Goal: Information Seeking & Learning: Learn about a topic

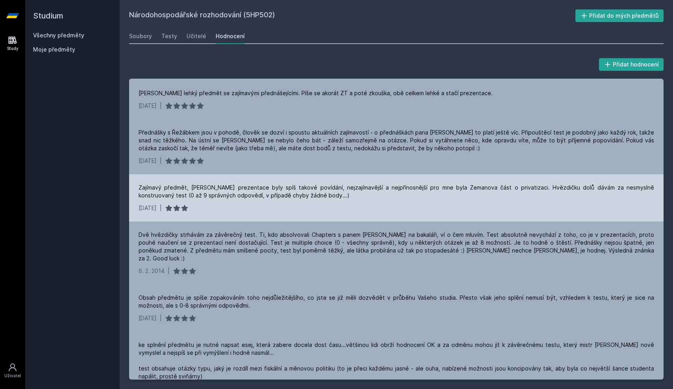
scroll to position [88, 0]
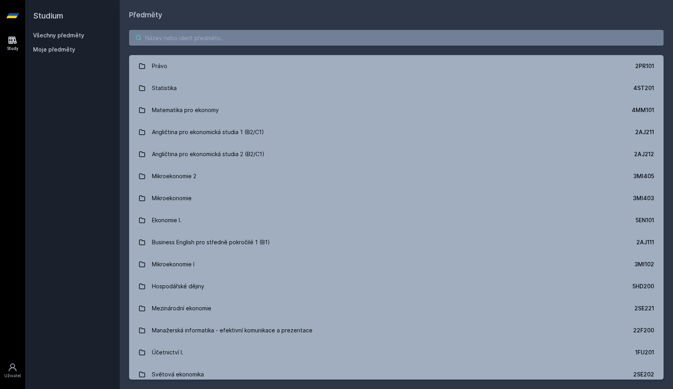
click at [167, 42] on input "search" at bounding box center [396, 38] width 534 height 16
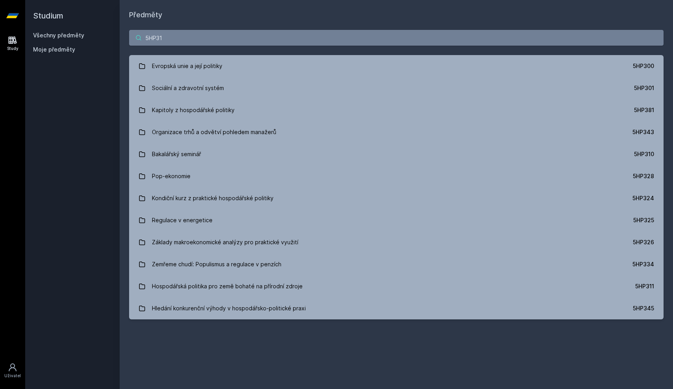
type input "5HP311"
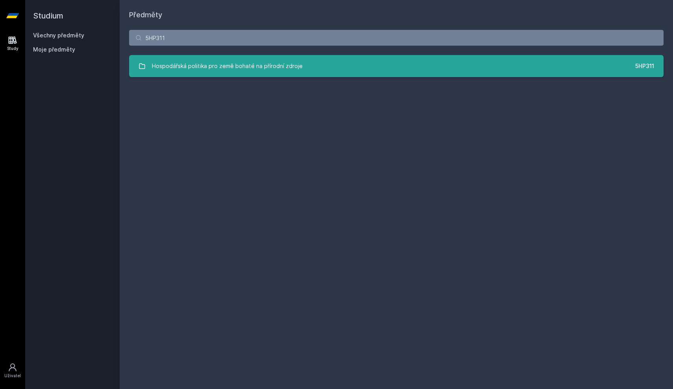
click at [175, 71] on div "Hospodářská politika pro země bohaté na přírodní zdroje" at bounding box center [227, 66] width 151 height 16
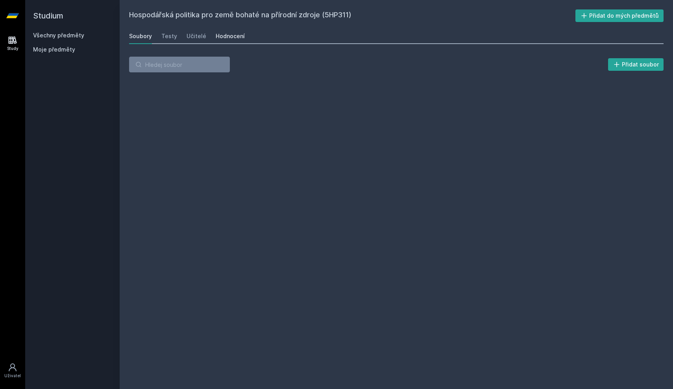
click at [235, 42] on link "Hodnocení" at bounding box center [230, 36] width 29 height 16
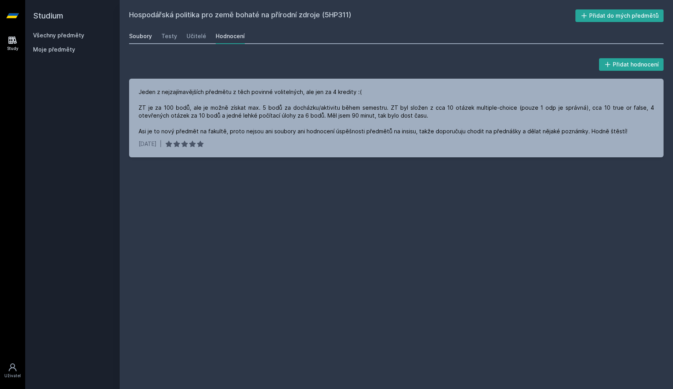
click at [147, 36] on div "Soubory" at bounding box center [140, 36] width 23 height 8
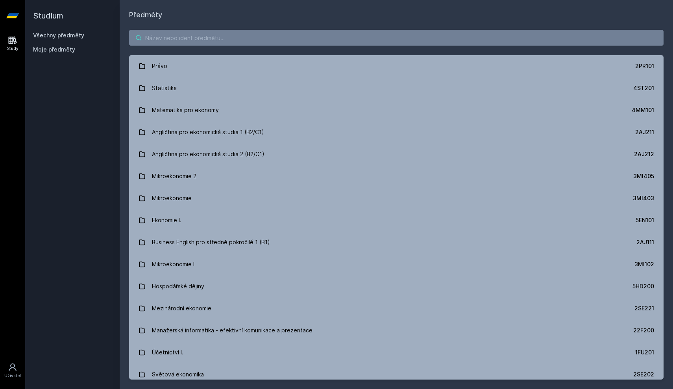
click at [170, 35] on input "search" at bounding box center [396, 38] width 534 height 16
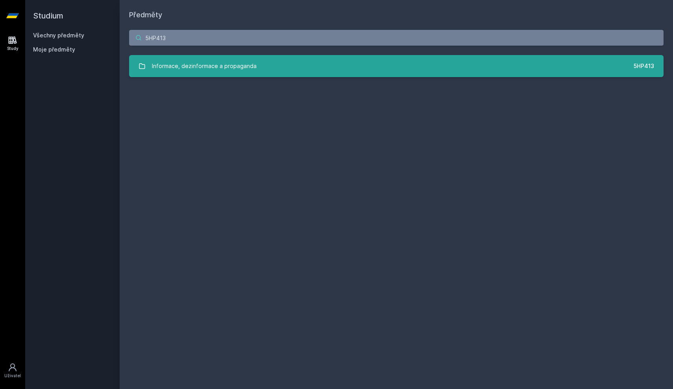
type input "5HP413"
click at [168, 58] on link "Informace, dezinformace a propaganda 5HP413" at bounding box center [396, 66] width 534 height 22
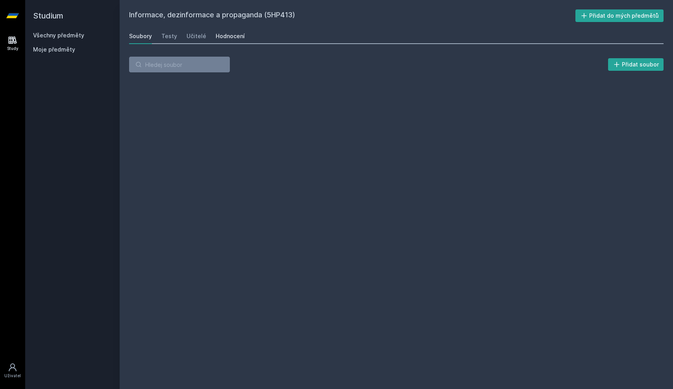
click at [217, 40] on link "Hodnocení" at bounding box center [230, 36] width 29 height 16
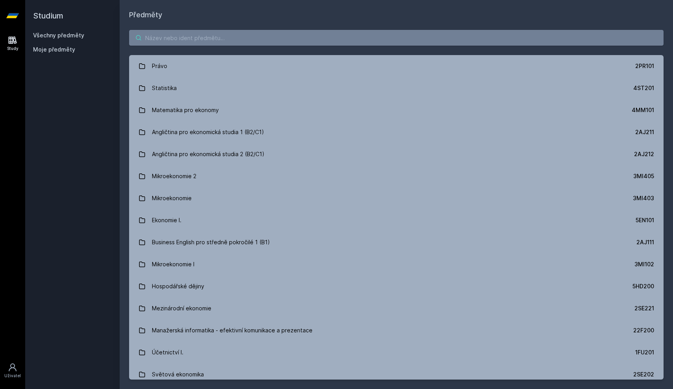
click at [156, 38] on input "search" at bounding box center [396, 38] width 534 height 16
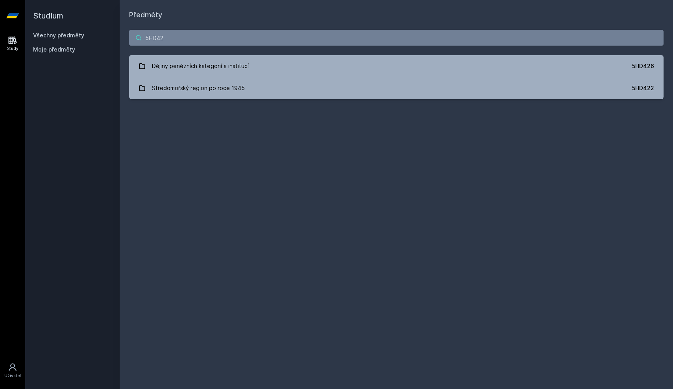
type input "5HD426"
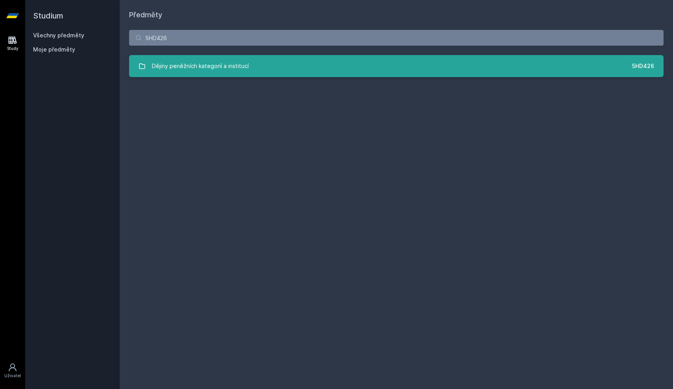
click at [157, 61] on div "Dějiny peněžních kategorií a institucí" at bounding box center [200, 66] width 97 height 16
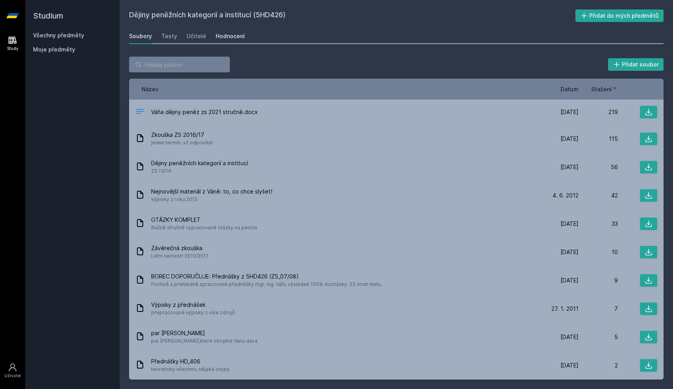
click at [220, 38] on div "Hodnocení" at bounding box center [230, 36] width 29 height 8
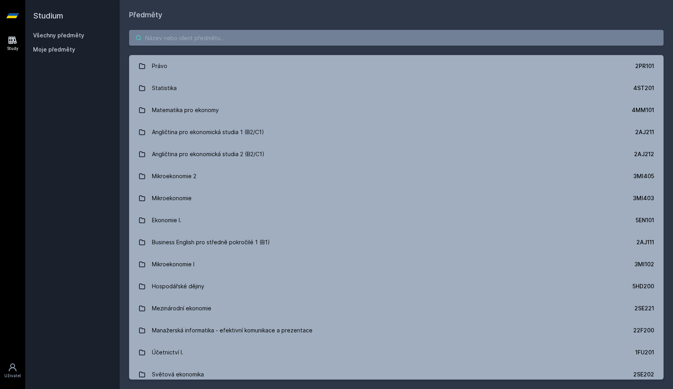
click at [194, 39] on input "search" at bounding box center [396, 38] width 534 height 16
paste input "5HD404"
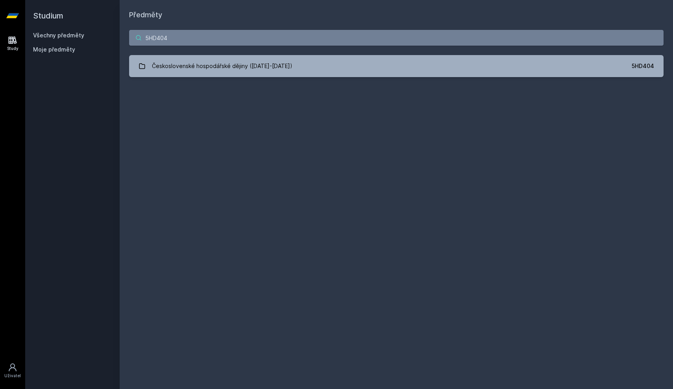
type input "5HD404"
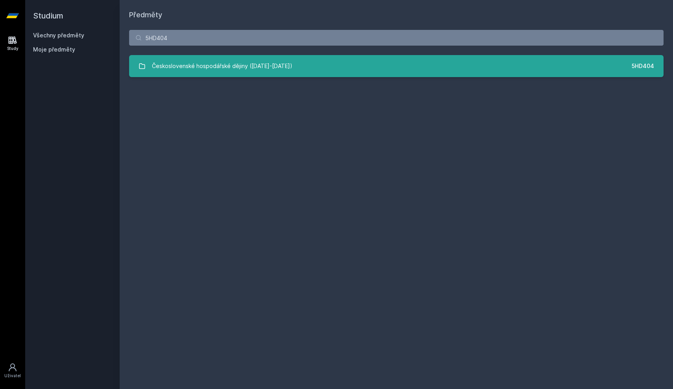
click at [206, 74] on link "Československé hospodářské dějiny ([DATE]-[DATE]) 5HD404" at bounding box center [396, 66] width 534 height 22
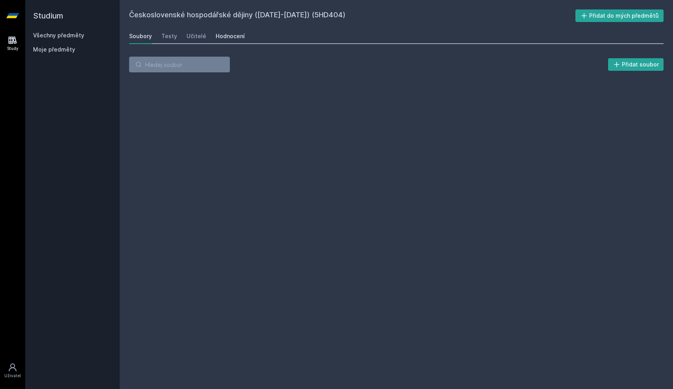
click at [234, 40] on div "Hodnocení" at bounding box center [230, 36] width 29 height 8
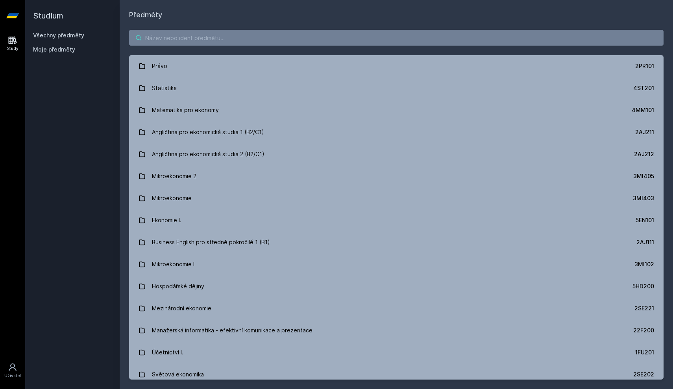
click at [165, 34] on input "search" at bounding box center [396, 38] width 534 height 16
paste input "5HD337"
type input "5HD337"
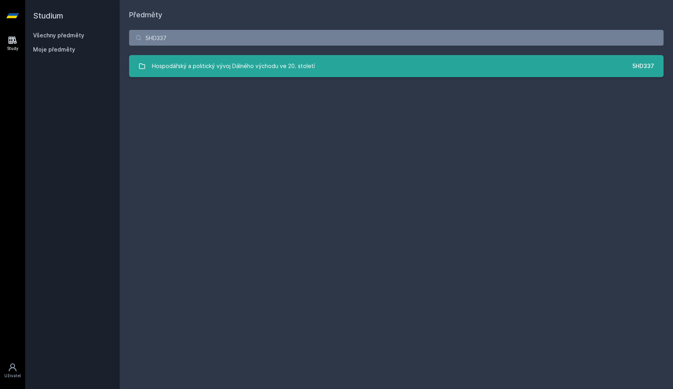
click at [183, 60] on div "Hospodářský a politický vývoj Dálného východu ve 20. století" at bounding box center [233, 66] width 163 height 16
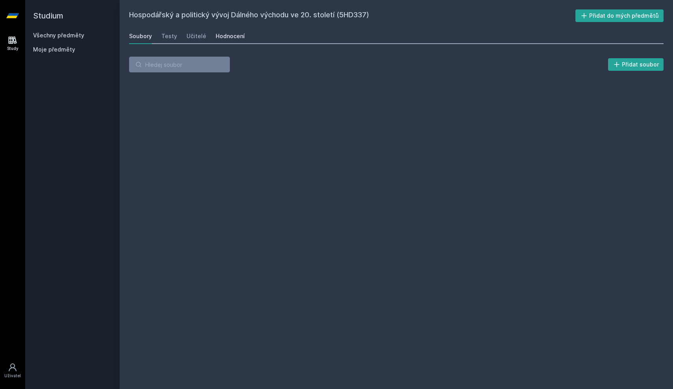
click at [240, 35] on div "Hodnocení" at bounding box center [230, 36] width 29 height 8
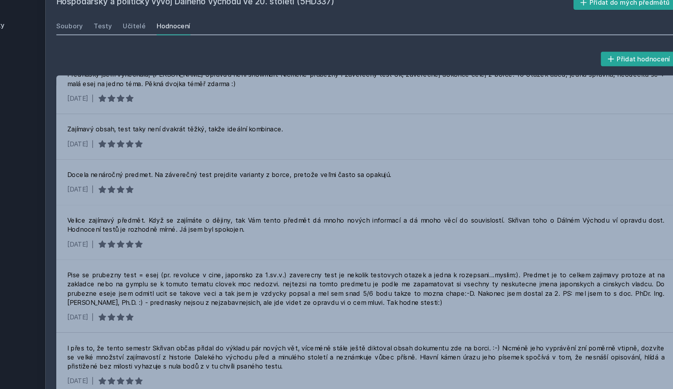
scroll to position [392, 0]
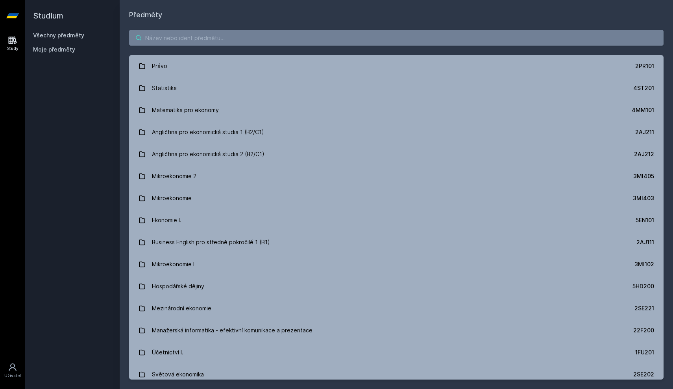
click at [184, 39] on input "search" at bounding box center [396, 38] width 534 height 16
paste input "5HD312"
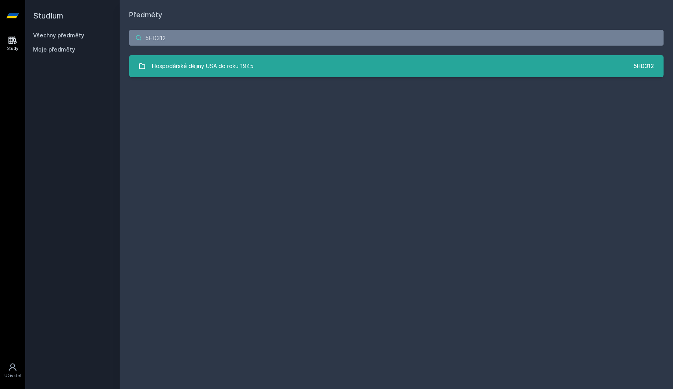
type input "5HD312"
click at [186, 56] on link "Hospodářské dějiny USA do roku 1945 5HD312" at bounding box center [396, 66] width 534 height 22
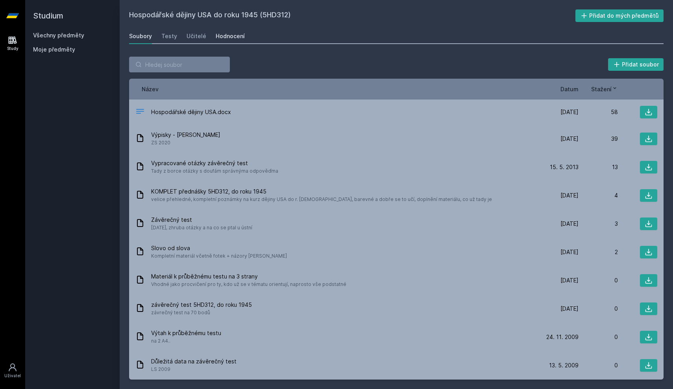
click at [218, 31] on link "Hodnocení" at bounding box center [230, 36] width 29 height 16
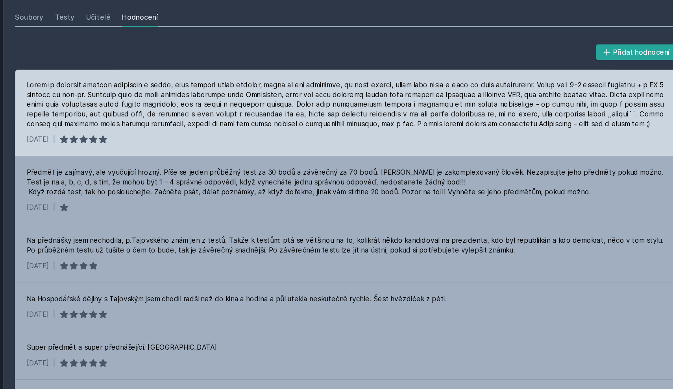
scroll to position [44, 0]
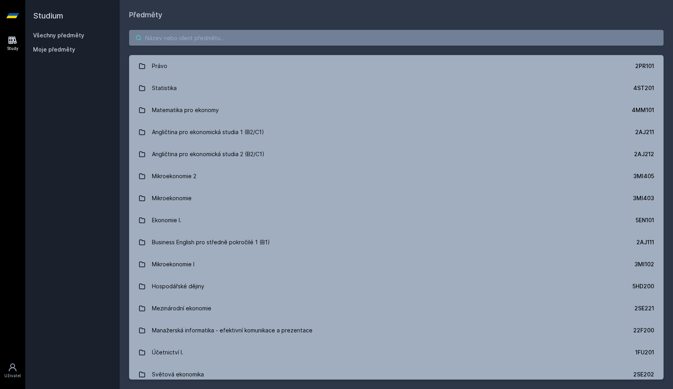
click at [155, 37] on input "search" at bounding box center [396, 38] width 534 height 16
paste input "5HP311"
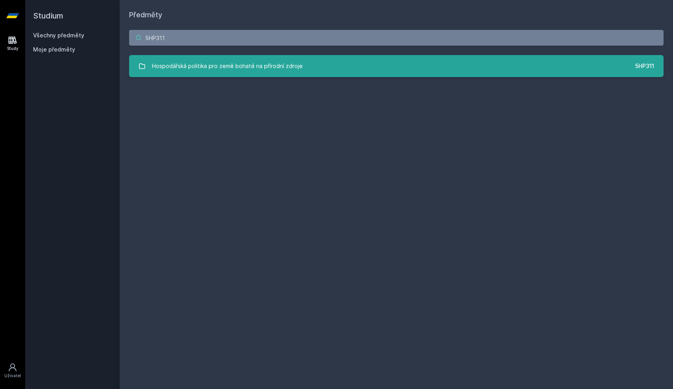
type input "5HP311"
click at [153, 61] on div "Hospodářská politika pro země bohaté na přírodní zdroje" at bounding box center [227, 66] width 151 height 16
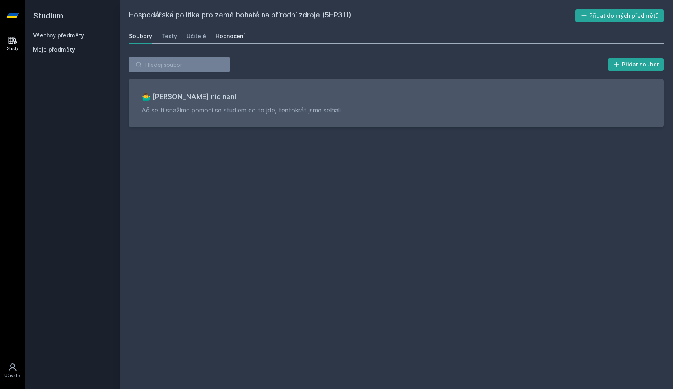
click at [216, 36] on div "Hodnocení" at bounding box center [230, 36] width 29 height 8
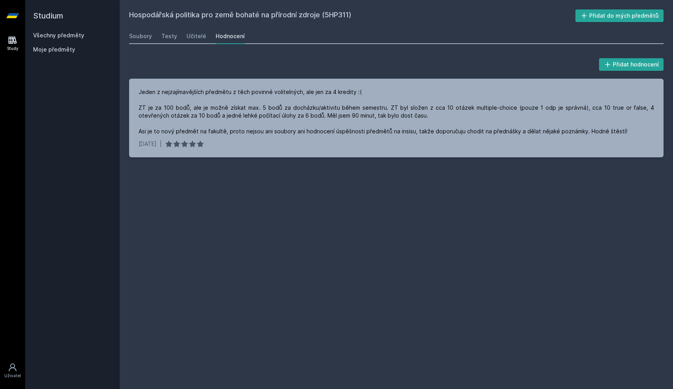
drag, startPoint x: 326, startPoint y: 16, endPoint x: 354, endPoint y: 15, distance: 28.3
click at [355, 15] on h2 "Hospodářská politika pro země bohaté na přírodní zdroje (5HP311)" at bounding box center [352, 15] width 446 height 13
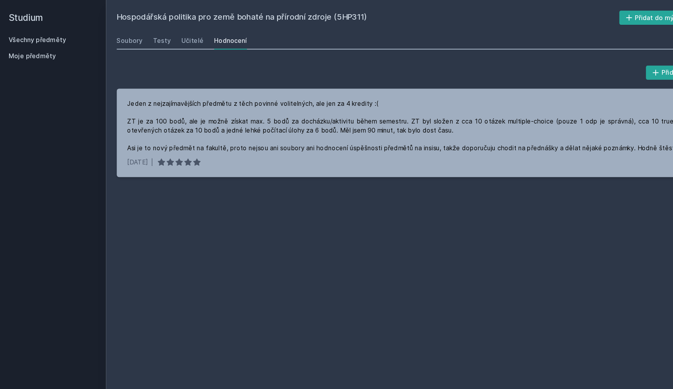
copy h2 "5HP311)"
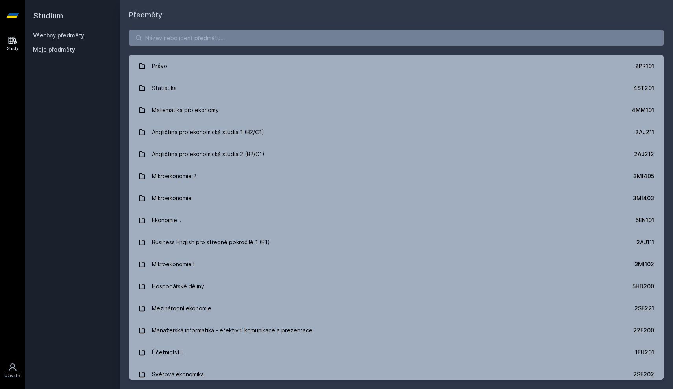
click at [137, 37] on icon at bounding box center [138, 38] width 6 height 6
click at [156, 37] on input "search" at bounding box center [396, 38] width 534 height 16
paste input "5EN420"
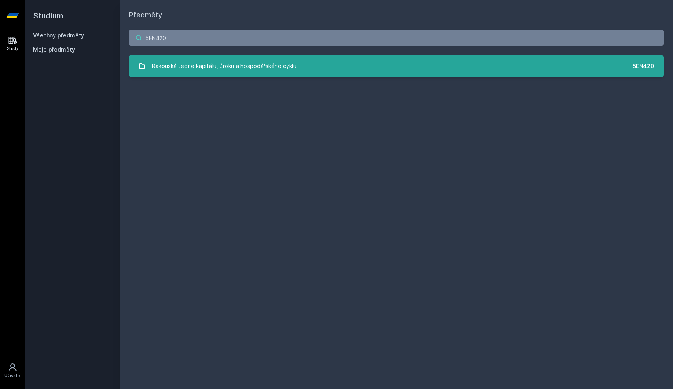
type input "5EN420"
click at [182, 57] on link "Rakouská teorie kapitálu, úroku a hospodářského cyklu 5EN420" at bounding box center [396, 66] width 534 height 22
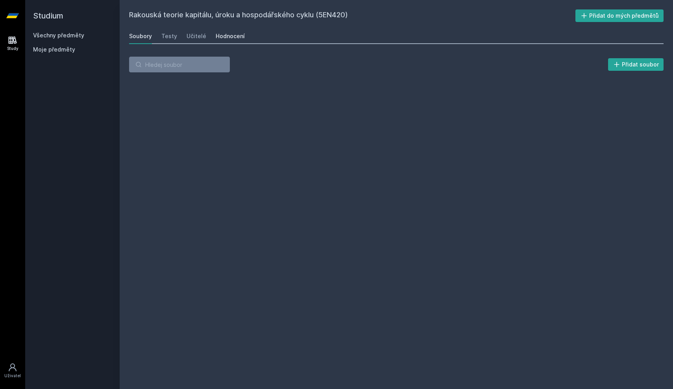
click at [240, 31] on link "Hodnocení" at bounding box center [230, 36] width 29 height 16
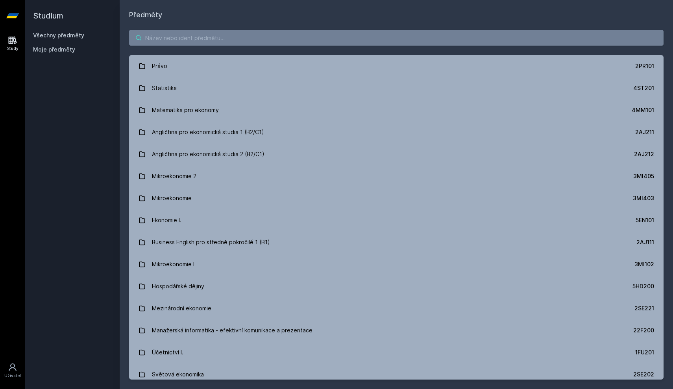
click at [164, 44] on input "search" at bounding box center [396, 38] width 534 height 16
paste input "5HP501"
type input "5HP501"
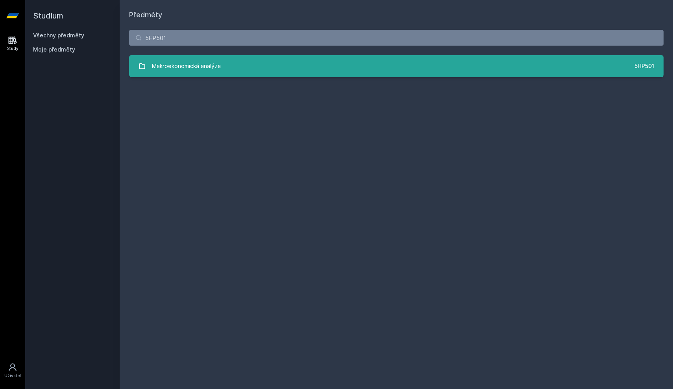
click at [169, 55] on link "Makroekonomická analýza 5HP501" at bounding box center [396, 66] width 534 height 22
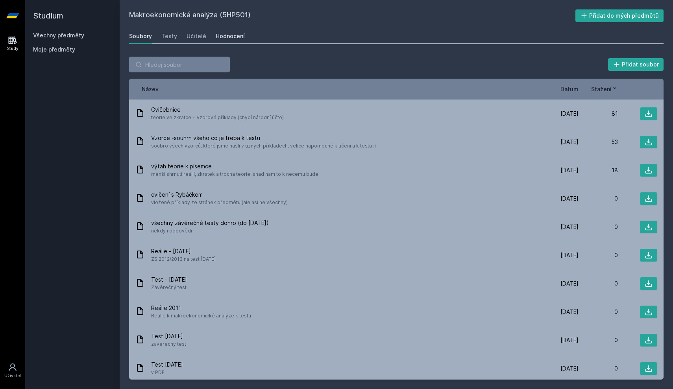
click at [216, 38] on div "Hodnocení" at bounding box center [230, 36] width 29 height 8
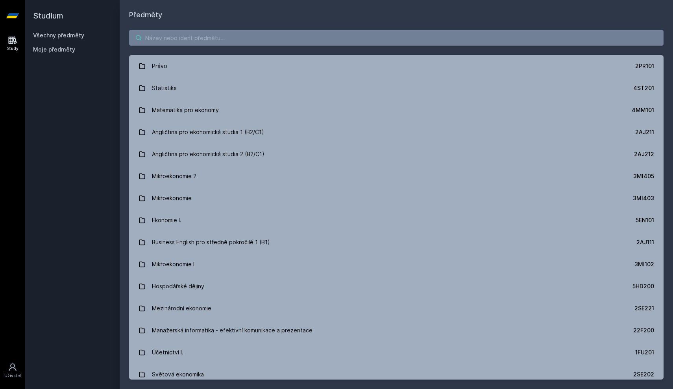
click at [170, 37] on input "search" at bounding box center [396, 38] width 534 height 16
paste input "5HP302"
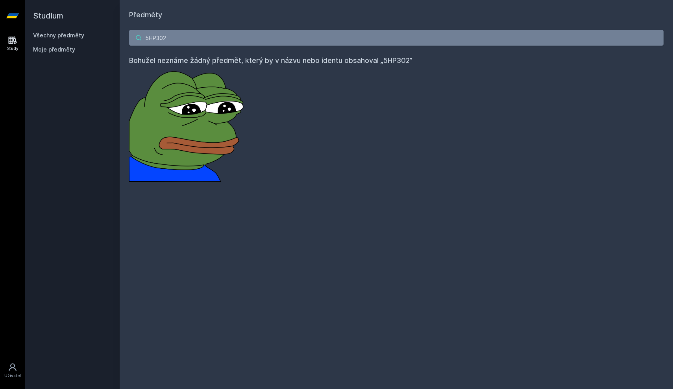
drag, startPoint x: 178, startPoint y: 40, endPoint x: 129, endPoint y: 40, distance: 48.8
click at [129, 40] on input "5HP302" at bounding box center [396, 38] width 534 height 16
paste input "420"
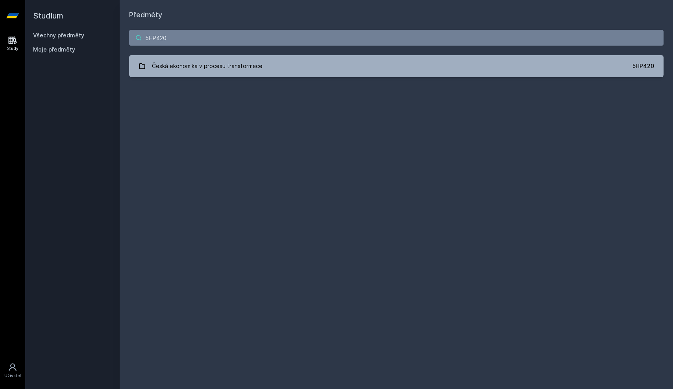
type input "5HP420"
click at [183, 54] on div "5HP420 Česká ekonomika v procesu transformace 5HP420 Jejda, něco se pokazilo." at bounding box center [396, 53] width 553 height 66
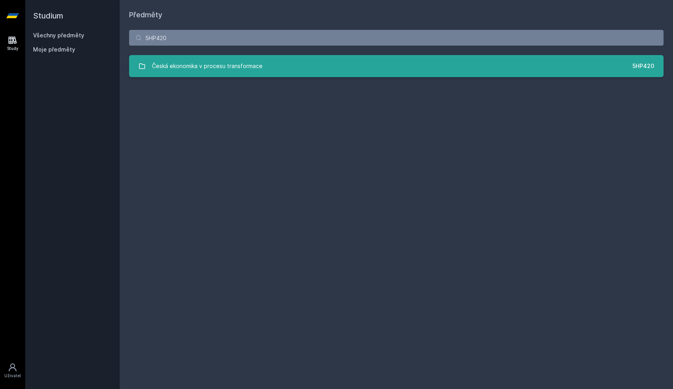
click at [184, 69] on div "Česká ekonomika v procesu transformace" at bounding box center [207, 66] width 111 height 16
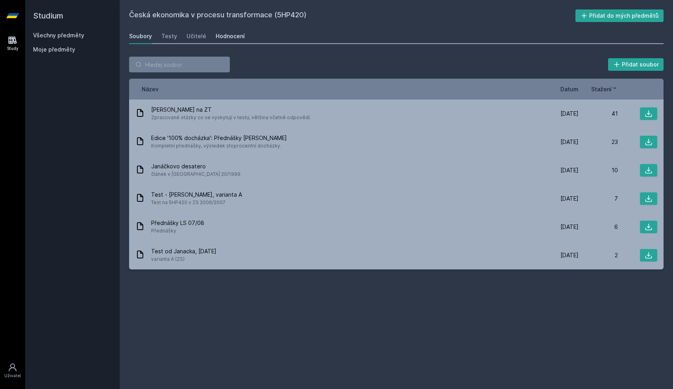
click at [227, 43] on link "Hodnocení" at bounding box center [230, 36] width 29 height 16
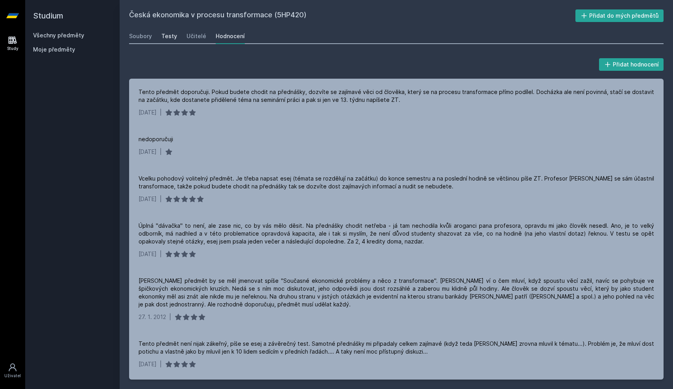
click at [167, 38] on div "Testy" at bounding box center [169, 36] width 16 height 8
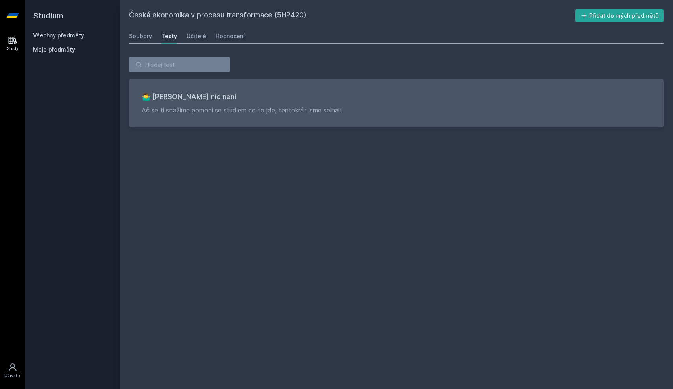
click at [152, 39] on div "Soubory Testy Učitelé Hodnocení" at bounding box center [396, 36] width 534 height 16
click at [147, 39] on div "Soubory" at bounding box center [140, 36] width 23 height 8
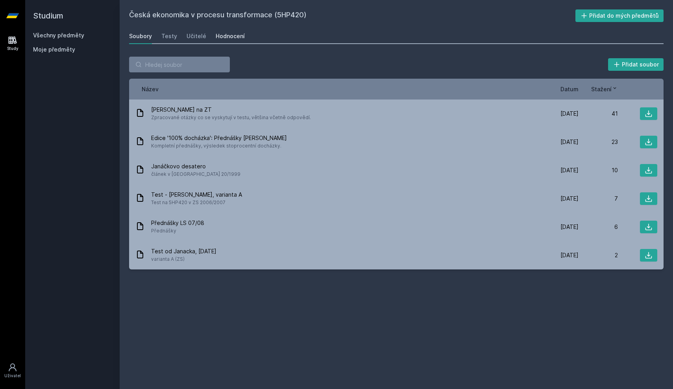
click at [225, 33] on div "Hodnocení" at bounding box center [230, 36] width 29 height 8
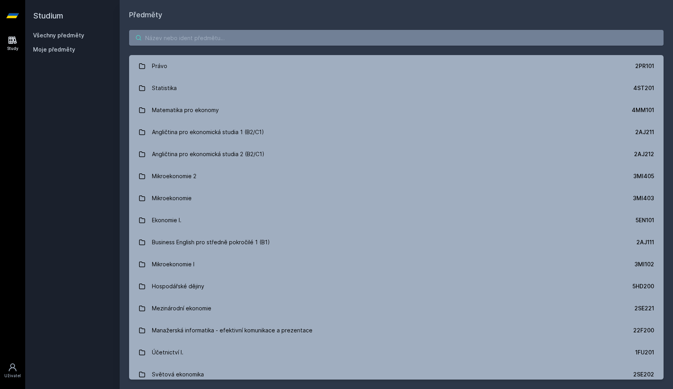
click at [157, 37] on input "search" at bounding box center [396, 38] width 534 height 16
paste input "1FP403"
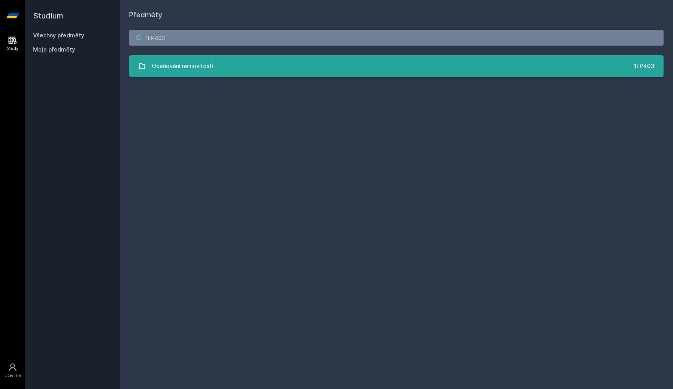
type input "1FP403"
click at [174, 57] on link "Oceňování nemovitostí 1FP403" at bounding box center [396, 66] width 534 height 22
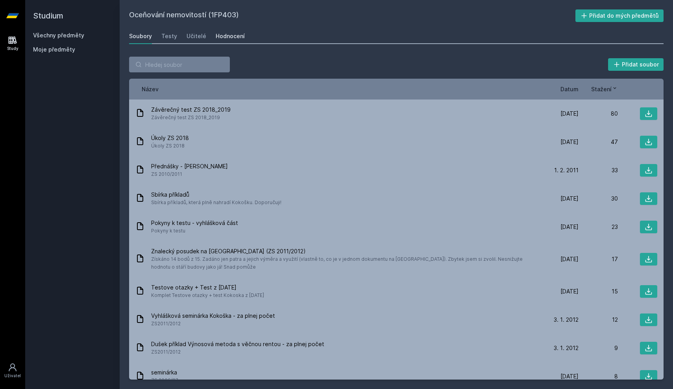
click at [218, 41] on link "Hodnocení" at bounding box center [230, 36] width 29 height 16
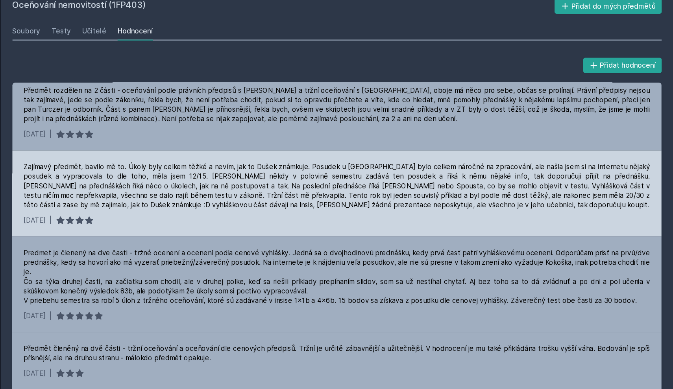
scroll to position [168, 0]
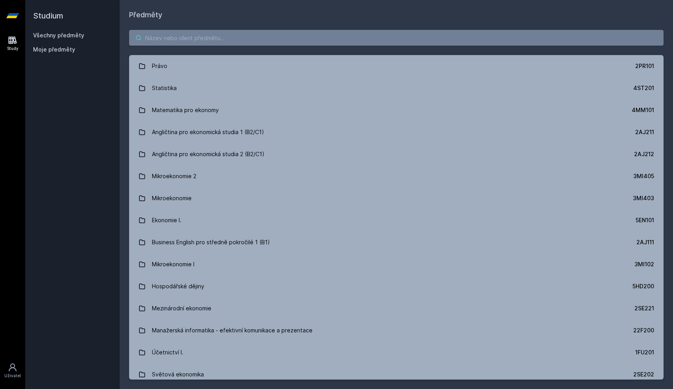
click at [170, 41] on input "search" at bounding box center [396, 38] width 534 height 16
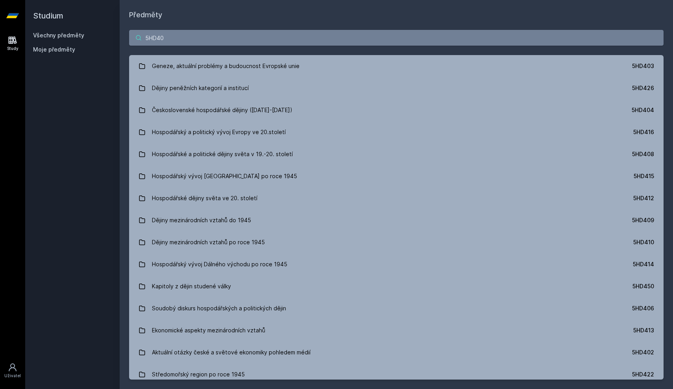
type input "5HD404"
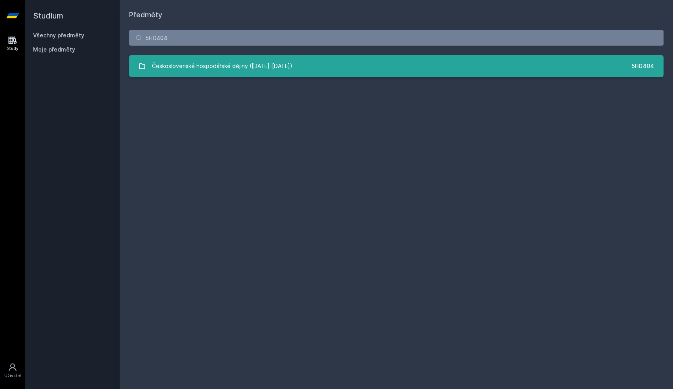
click at [169, 57] on link "Československé hospodářské dějiny ([DATE]-[DATE]) 5HD404" at bounding box center [396, 66] width 534 height 22
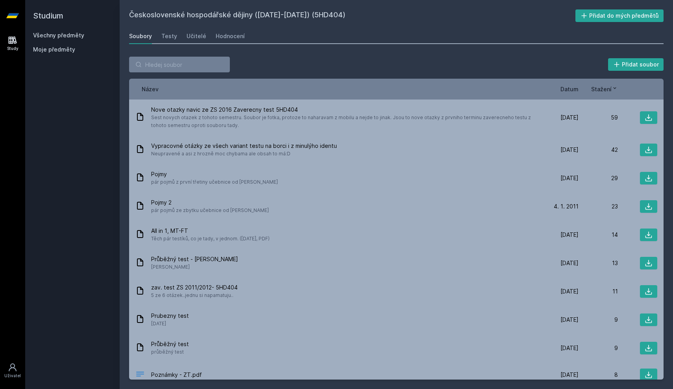
click at [577, 87] on span "Datum" at bounding box center [569, 89] width 18 height 8
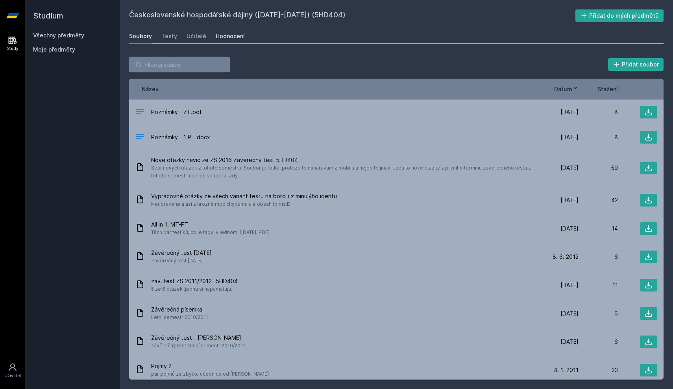
click at [234, 34] on div "Hodnocení" at bounding box center [230, 36] width 29 height 8
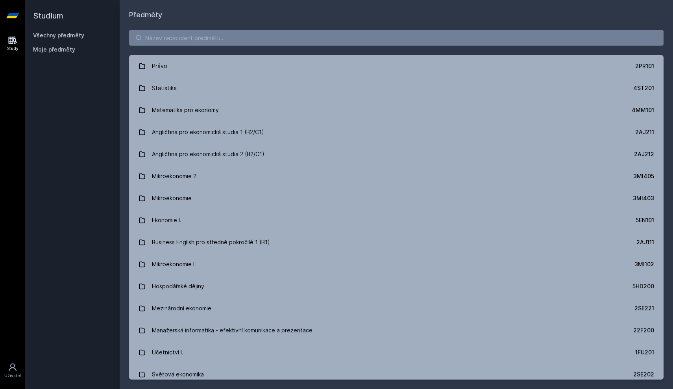
click at [153, 29] on div "Právo 2PR101 Statistika 4ST201 Matematika pro ekonomy 4MM101 Angličtina pro eko…" at bounding box center [396, 204] width 553 height 369
click at [154, 38] on input "search" at bounding box center [396, 38] width 534 height 16
paste input "5HP311"
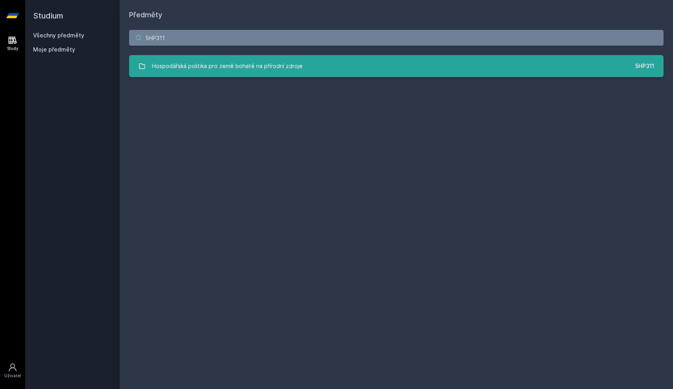
type input "5HP311"
click at [168, 61] on div "Hospodářská politika pro země bohaté na přírodní zdroje" at bounding box center [227, 66] width 151 height 16
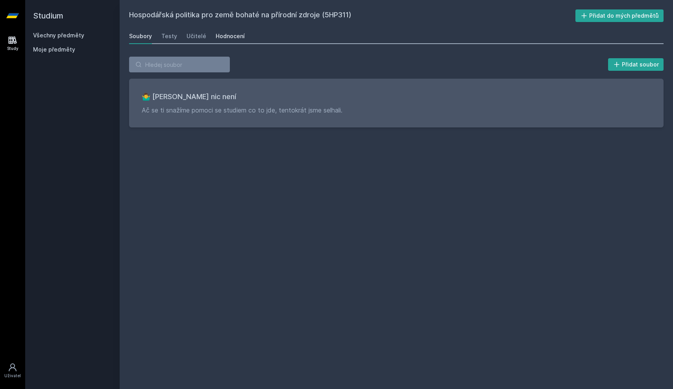
click at [216, 30] on link "Hodnocení" at bounding box center [230, 36] width 29 height 16
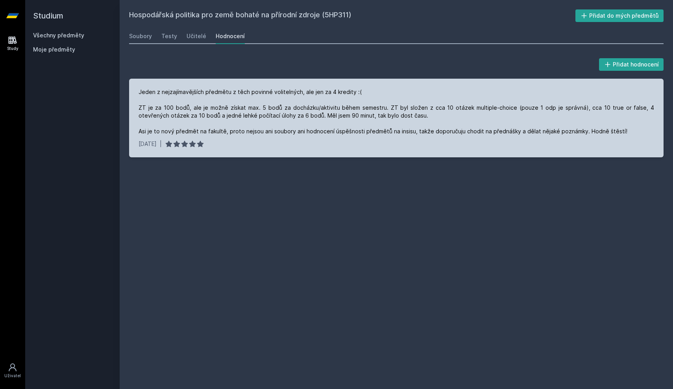
click at [320, 119] on div "Jeden z nejzajímavějších předmětu z těch povinné volitelných, ale jen za 4 kred…" at bounding box center [395, 111] width 515 height 47
click at [320, 126] on div "Jeden z nejzajímavějších předmětu z těch povinné volitelných, ale jen za 4 kred…" at bounding box center [395, 111] width 515 height 47
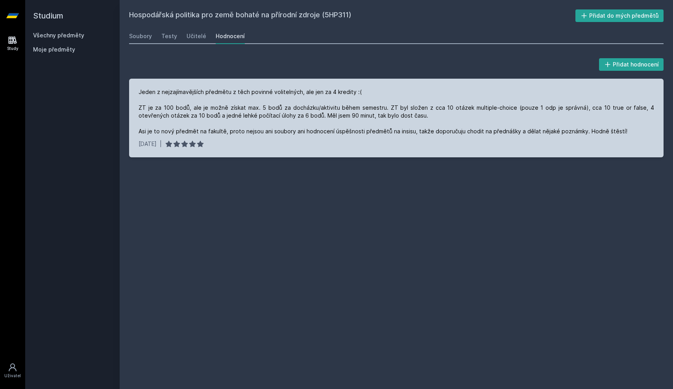
click at [320, 131] on div "Jeden z nejzajímavějších předmětu z těch povinné volitelných, ale jen za 4 kred…" at bounding box center [395, 111] width 515 height 47
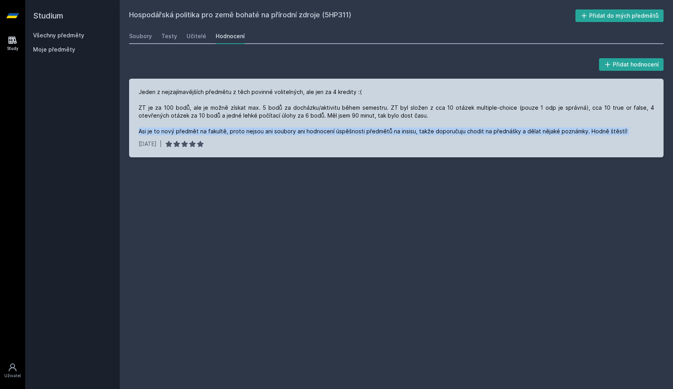
click at [320, 131] on div "Jeden z nejzajímavějších předmětu z těch povinné volitelných, ale jen za 4 kred…" at bounding box center [395, 111] width 515 height 47
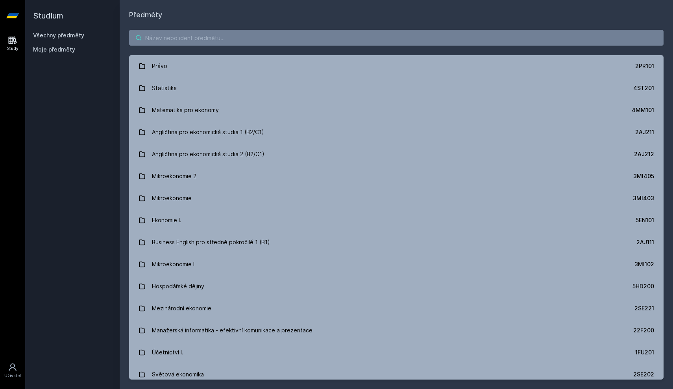
click at [183, 38] on input "search" at bounding box center [396, 38] width 534 height 16
paste input "Ekonomické informace, dezinformace a propaganda"
type input "Ekonomické informace, dezinformace a propaganda"
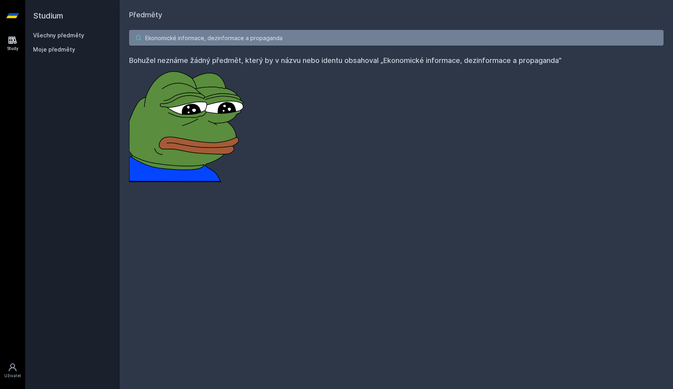
click at [284, 44] on input "Ekonomické informace, dezinformace a propaganda" at bounding box center [396, 38] width 534 height 16
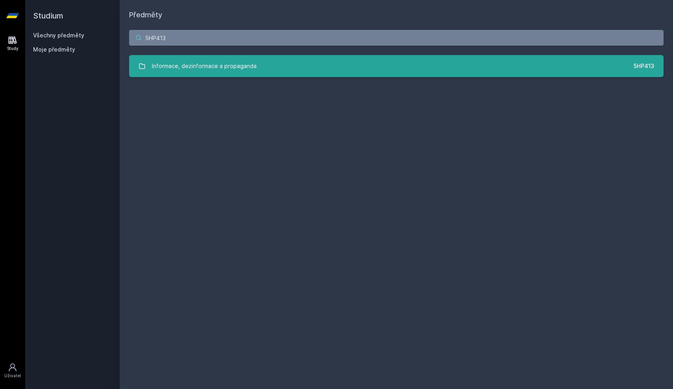
type input "5HP413"
click at [238, 55] on link "Informace, dezinformace a propaganda 5HP413" at bounding box center [396, 66] width 534 height 22
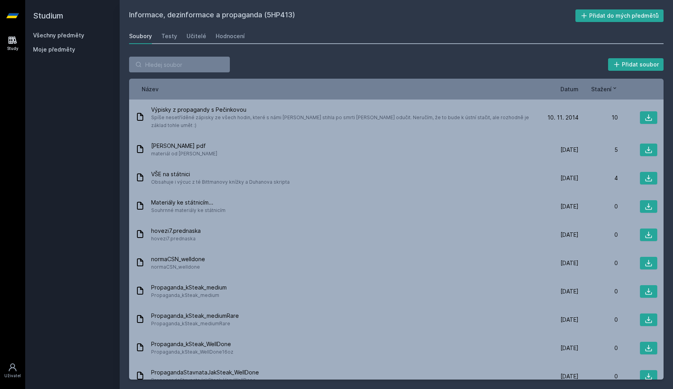
click at [238, 55] on div "Přidat soubor Řazení: Název Datum Stažení Název Datum Stažení Výpisky z propaga…" at bounding box center [396, 218] width 553 height 342
click at [219, 41] on link "Hodnocení" at bounding box center [230, 36] width 29 height 16
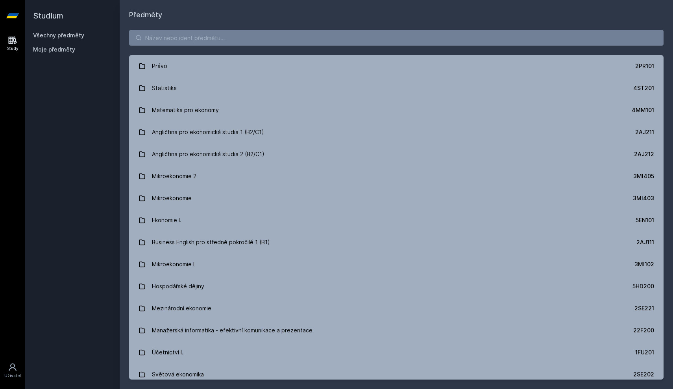
click at [190, 46] on div "Právo 2PR101 Statistika 4ST201 Matematika pro ekonomy 4MM101 Angličtina pro eko…" at bounding box center [396, 204] width 553 height 369
click at [195, 37] on input "search" at bounding box center [396, 38] width 534 height 16
paste input "5EN383"
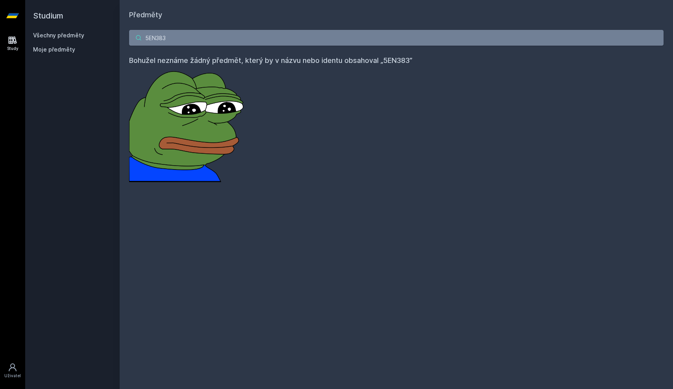
drag, startPoint x: 184, startPoint y: 37, endPoint x: 119, endPoint y: 37, distance: 65.3
click at [119, 37] on div "Studium Všechny předměty Moje předměty Předměty 5EN383 Bohužel neznáme žádný př…" at bounding box center [349, 194] width 648 height 389
paste input "HD426"
type input "5HD426"
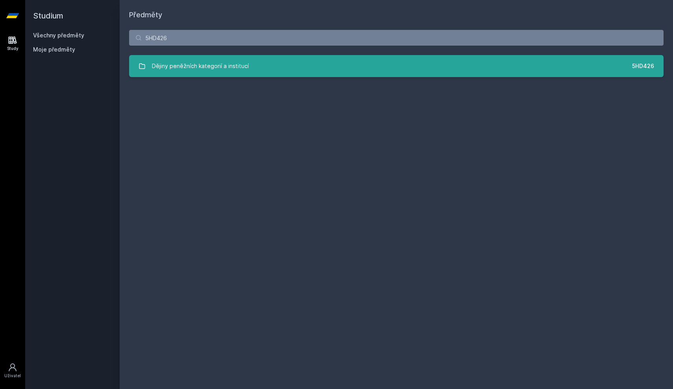
click at [144, 57] on link "Dějiny peněžních kategorií a institucí 5HD426" at bounding box center [396, 66] width 534 height 22
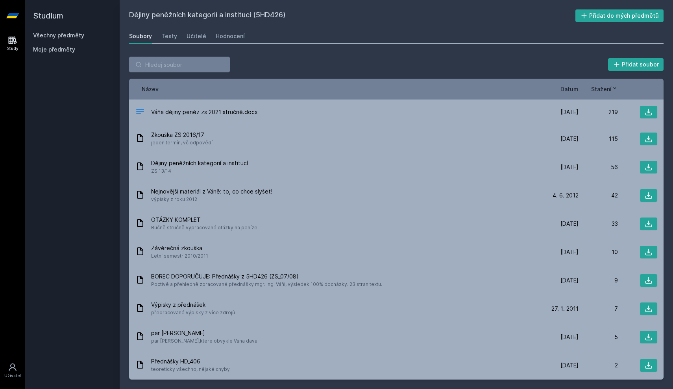
click at [243, 37] on div "Soubory Testy Učitelé Hodnocení" at bounding box center [396, 36] width 534 height 16
click at [228, 41] on link "Hodnocení" at bounding box center [230, 36] width 29 height 16
